Goal: Task Accomplishment & Management: Use online tool/utility

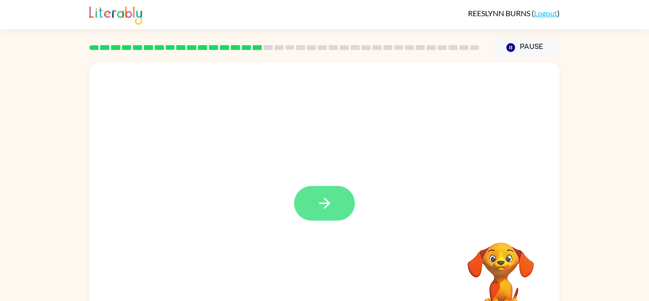
click at [319, 202] on icon "button" at bounding box center [324, 203] width 17 height 17
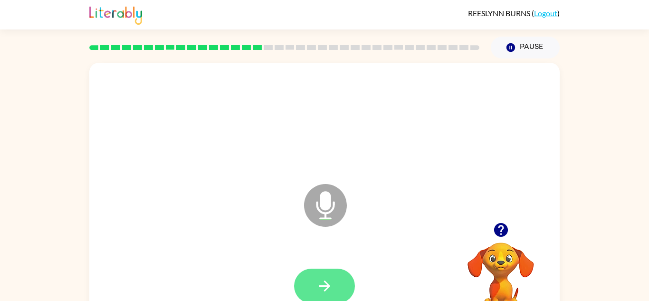
click at [318, 268] on button "button" at bounding box center [324, 285] width 61 height 35
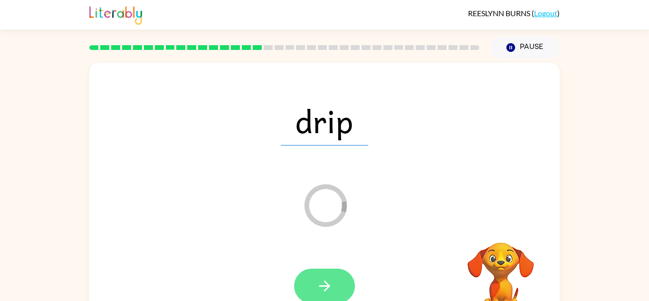
click at [318, 283] on icon "button" at bounding box center [324, 285] width 17 height 17
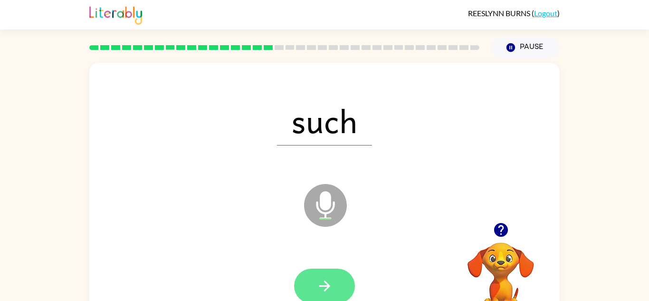
click at [322, 289] on icon "button" at bounding box center [324, 285] width 17 height 17
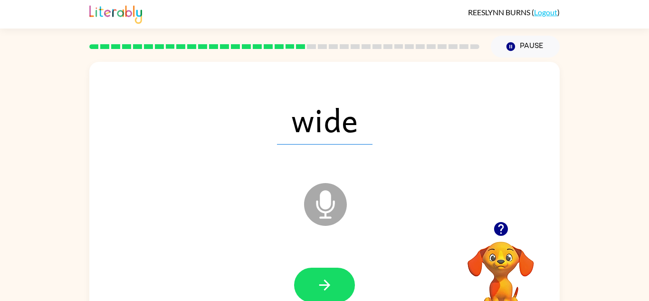
scroll to position [0, 0]
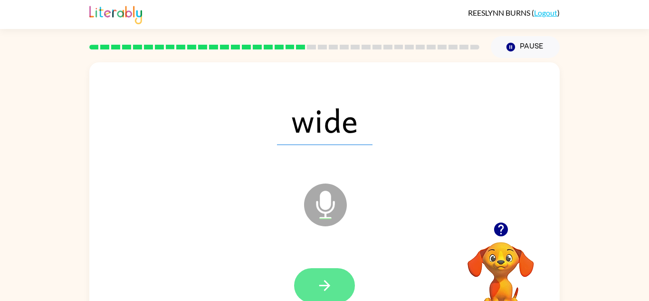
click at [311, 282] on button "button" at bounding box center [324, 285] width 61 height 35
click at [330, 276] on button "button" at bounding box center [324, 285] width 61 height 35
click at [307, 284] on button "button" at bounding box center [324, 285] width 61 height 35
click at [322, 276] on button "button" at bounding box center [324, 285] width 61 height 35
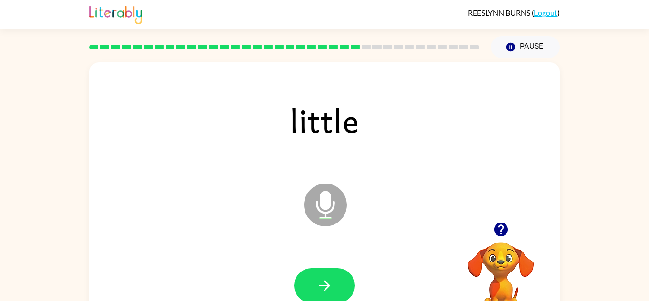
scroll to position [0, 0]
click at [322, 294] on icon "button" at bounding box center [324, 285] width 17 height 17
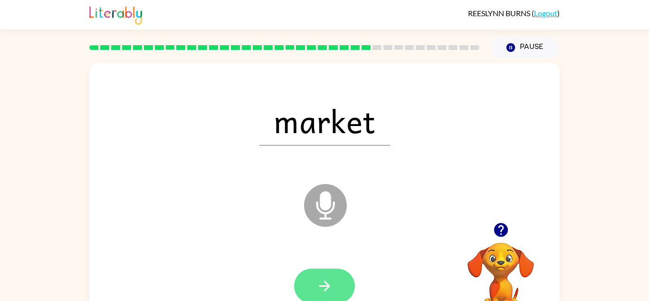
click at [311, 282] on button "button" at bounding box center [324, 285] width 61 height 35
click at [301, 285] on button "button" at bounding box center [324, 285] width 61 height 35
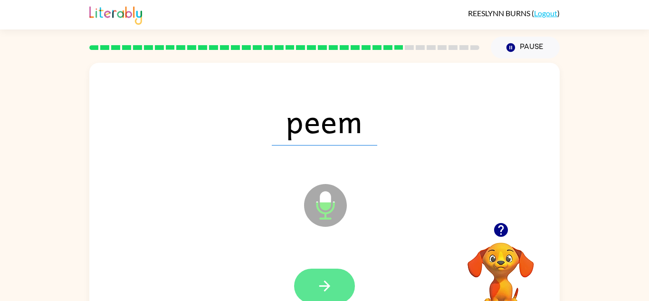
click at [321, 281] on icon "button" at bounding box center [324, 285] width 17 height 17
click at [313, 280] on button "button" at bounding box center [324, 285] width 61 height 35
click at [316, 276] on button "button" at bounding box center [324, 285] width 61 height 35
click at [319, 285] on icon "button" at bounding box center [324, 285] width 17 height 17
click at [316, 281] on icon "button" at bounding box center [324, 285] width 17 height 17
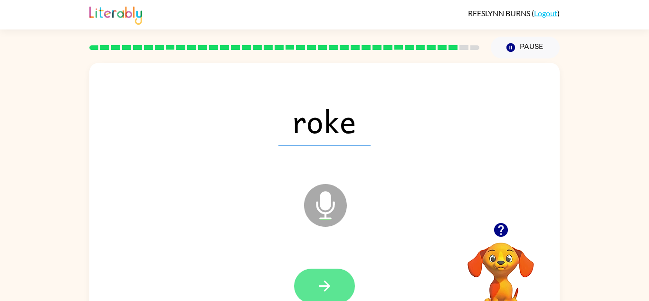
click at [319, 270] on button "button" at bounding box center [324, 285] width 61 height 35
click at [320, 276] on div at bounding box center [324, 285] width 61 height 35
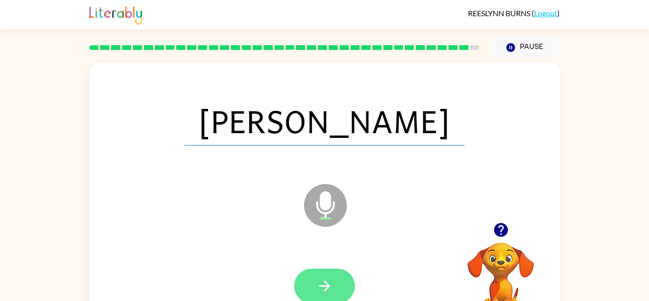
click at [314, 277] on button "button" at bounding box center [324, 285] width 61 height 35
